Goal: Navigation & Orientation: Find specific page/section

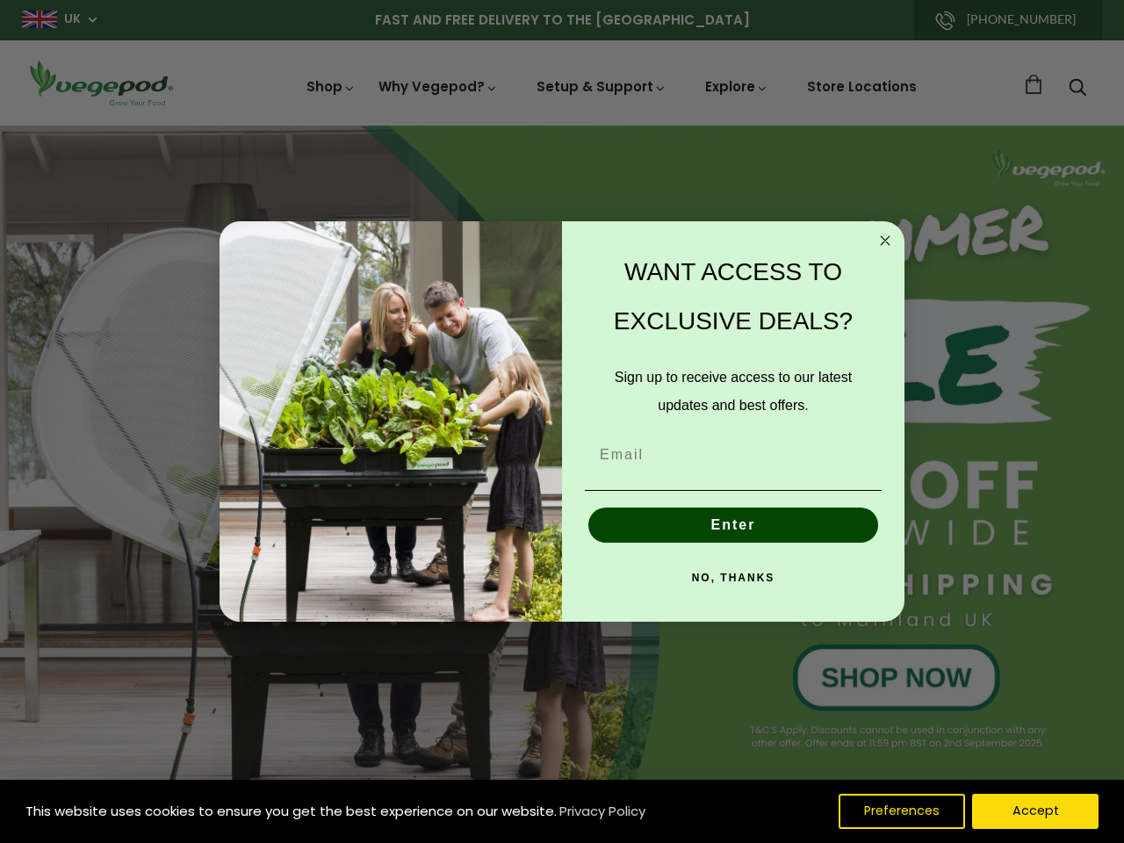
scroll to position [0, 3730]
click at [562, 421] on div "WANT ACCESS TO EXCLUSIVE DEALS? Sign up to receive access to our latest updates…" at bounding box center [724, 422] width 325 height 366
click at [885, 241] on icon "Close dialog" at bounding box center [884, 240] width 9 height 9
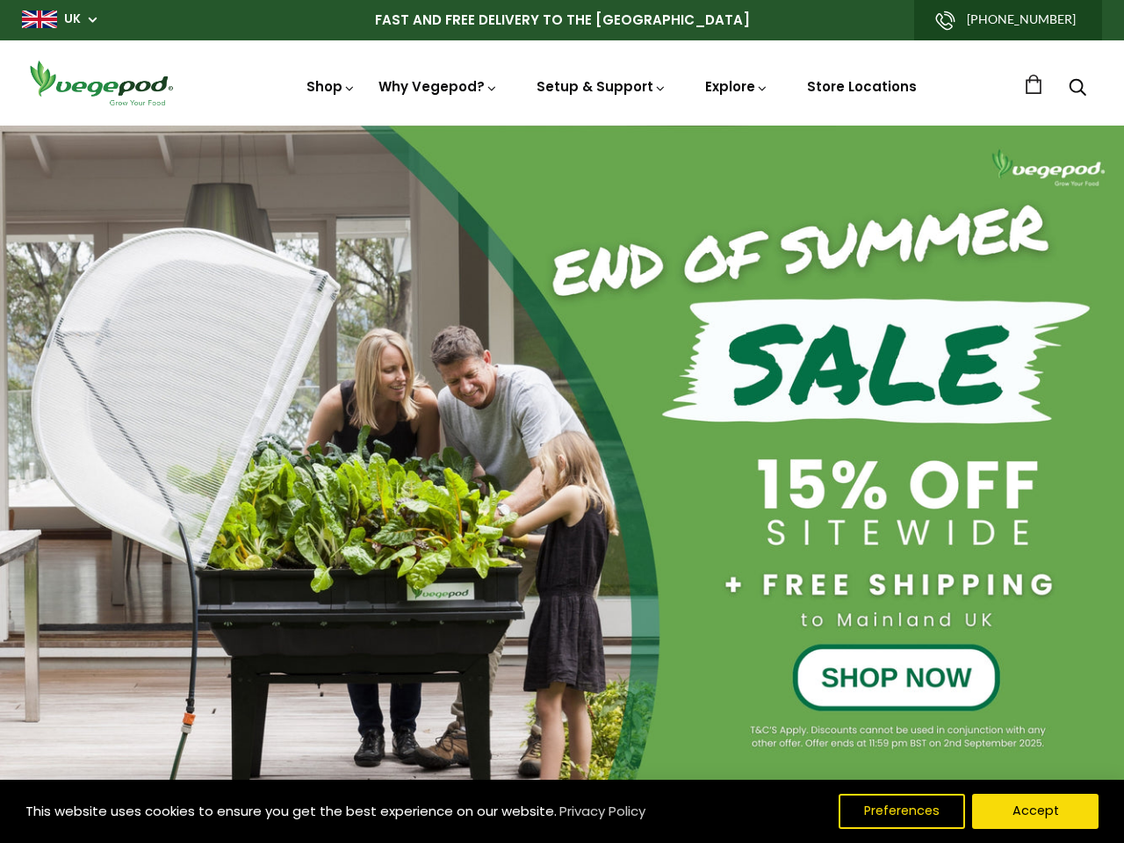
click at [733, 548] on button "Enter" at bounding box center [733, 565] width 290 height 35
click at [733, 578] on button "Enter" at bounding box center [733, 565] width 290 height 35
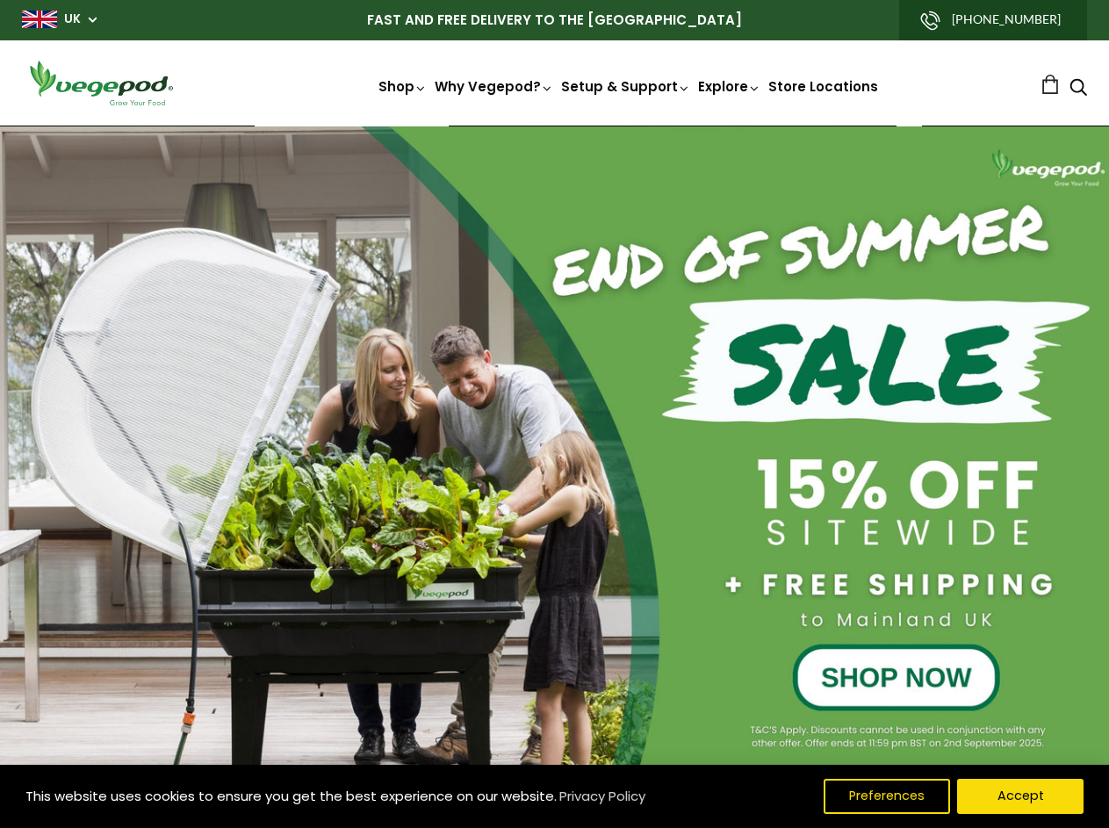
scroll to position [0, 1051]
